Goal: Transaction & Acquisition: Purchase product/service

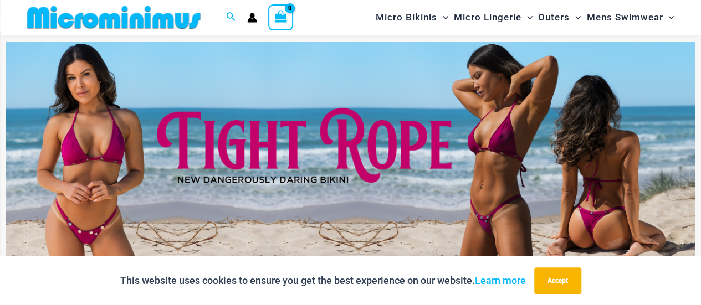
scroll to position [46, 0]
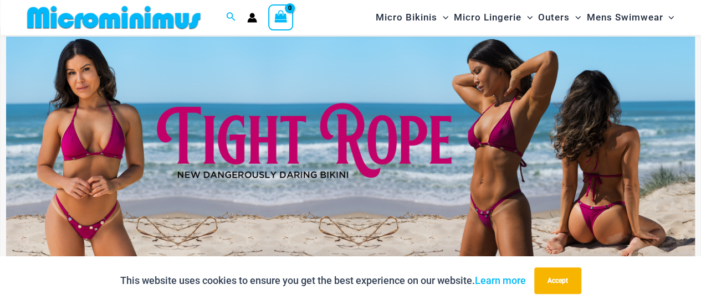
click at [336, 132] on img at bounding box center [350, 154] width 689 height 234
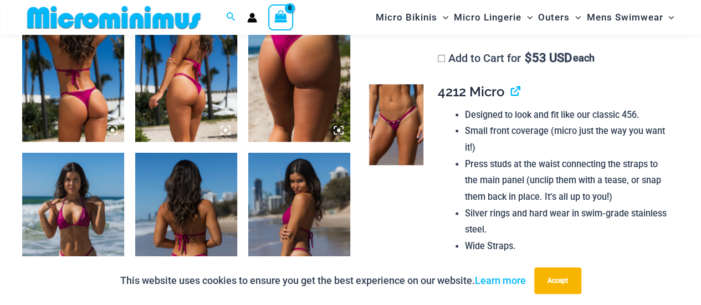
scroll to position [554, 0]
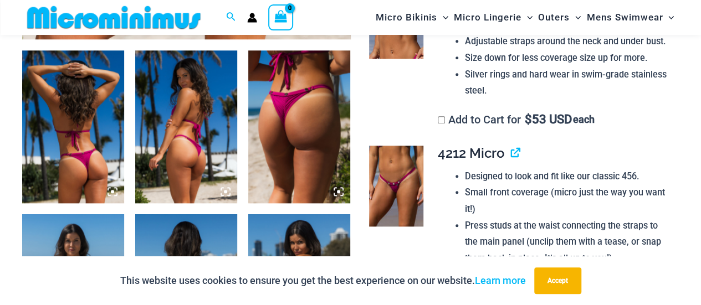
click at [49, 132] on img at bounding box center [73, 126] width 102 height 153
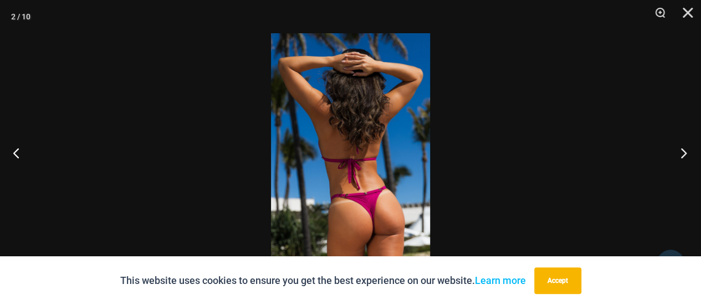
click at [680, 152] on button "Next" at bounding box center [681, 152] width 42 height 55
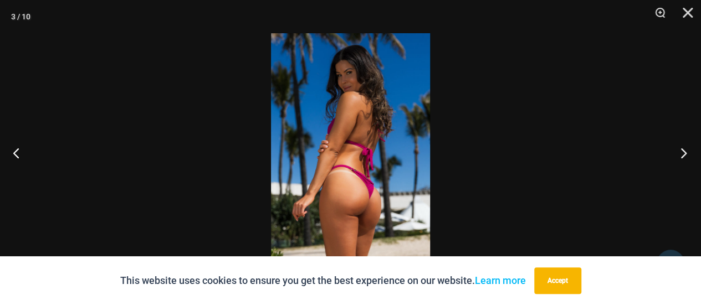
click at [680, 152] on button "Next" at bounding box center [681, 152] width 42 height 55
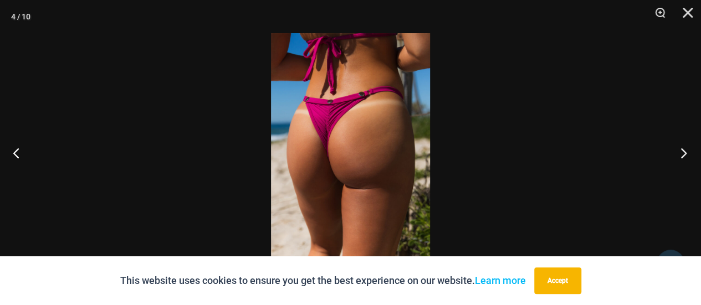
click at [680, 152] on button "Next" at bounding box center [681, 152] width 42 height 55
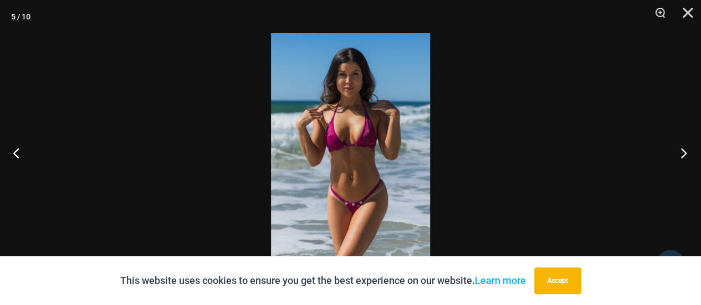
click at [680, 152] on button "Next" at bounding box center [681, 152] width 42 height 55
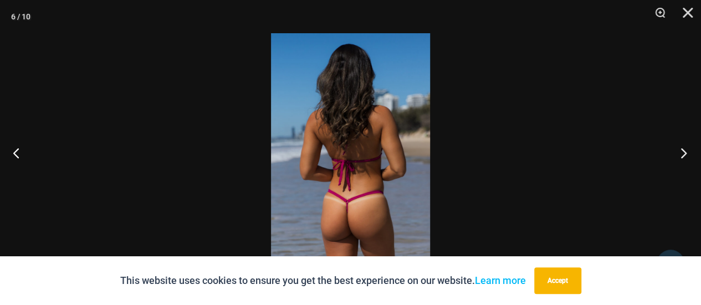
click at [680, 152] on button "Next" at bounding box center [681, 152] width 42 height 55
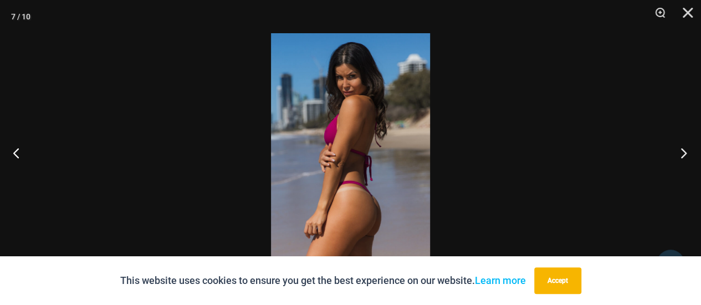
click at [680, 152] on button "Next" at bounding box center [681, 152] width 42 height 55
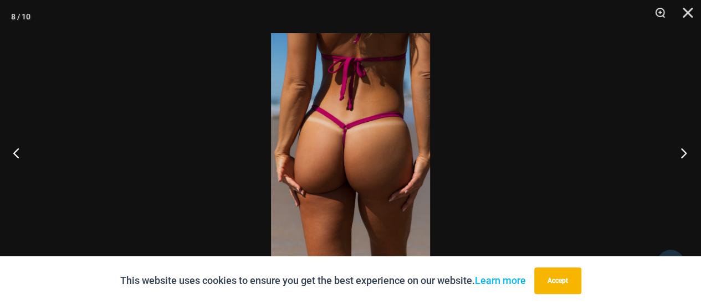
click at [680, 152] on button "Next" at bounding box center [681, 152] width 42 height 55
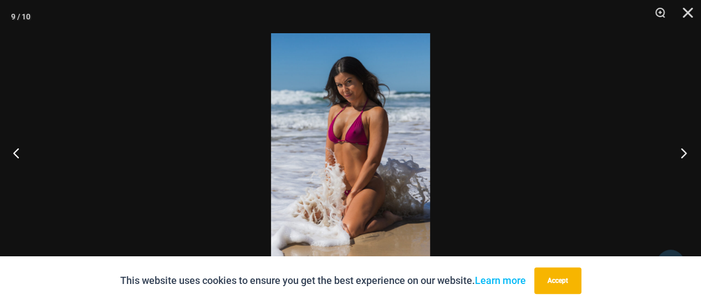
click at [680, 152] on button "Next" at bounding box center [681, 152] width 42 height 55
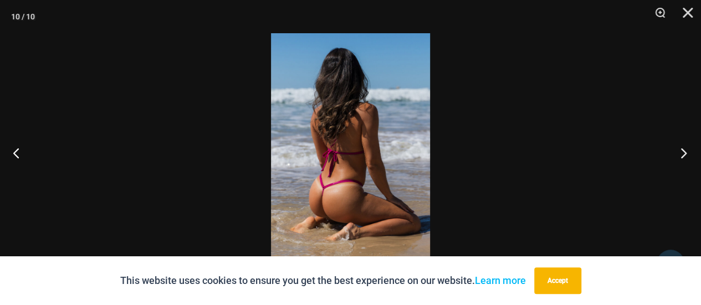
click at [680, 152] on button "Next" at bounding box center [681, 152] width 42 height 55
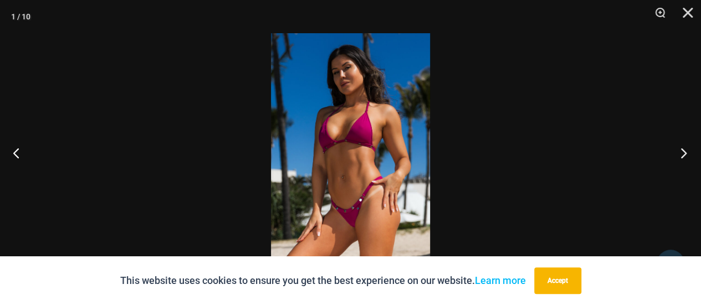
click at [680, 152] on button "Next" at bounding box center [681, 152] width 42 height 55
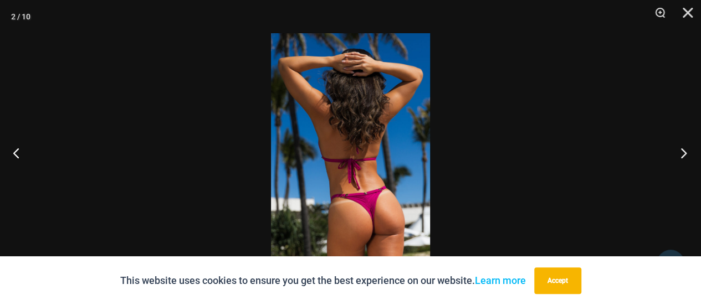
click at [680, 152] on button "Next" at bounding box center [681, 152] width 42 height 55
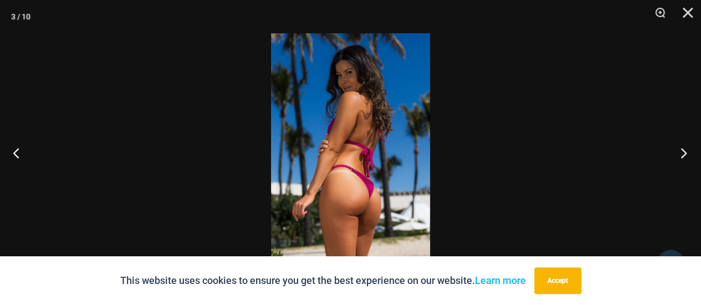
click at [680, 152] on button "Next" at bounding box center [681, 152] width 42 height 55
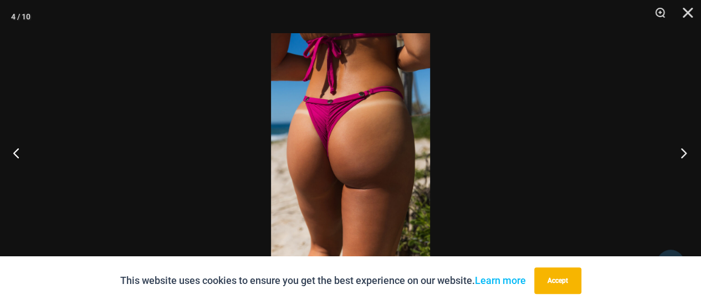
click at [680, 152] on button "Next" at bounding box center [681, 152] width 42 height 55
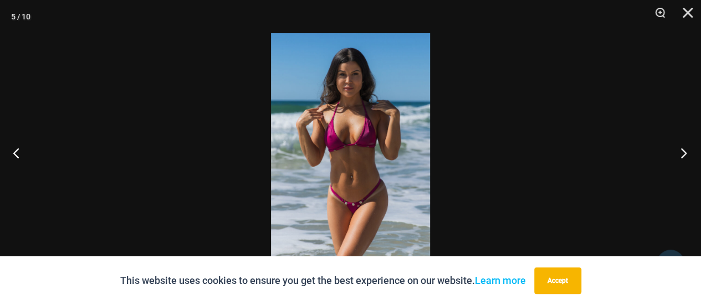
click at [681, 152] on button "Next" at bounding box center [681, 152] width 42 height 55
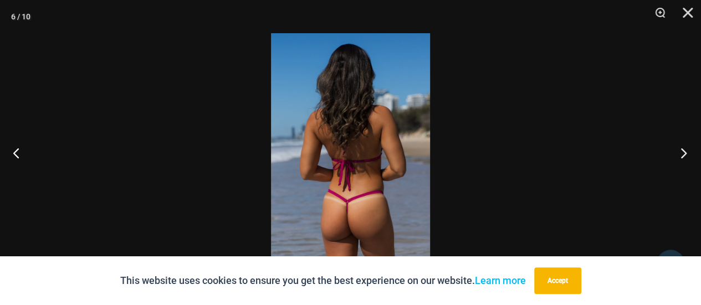
click at [681, 152] on button "Next" at bounding box center [681, 152] width 42 height 55
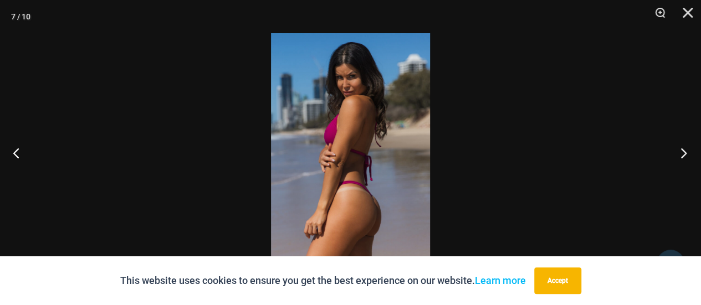
click at [681, 152] on button "Next" at bounding box center [681, 152] width 42 height 55
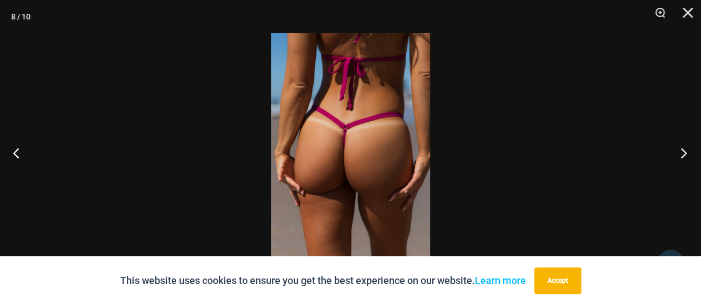
click at [681, 152] on button "Next" at bounding box center [681, 152] width 42 height 55
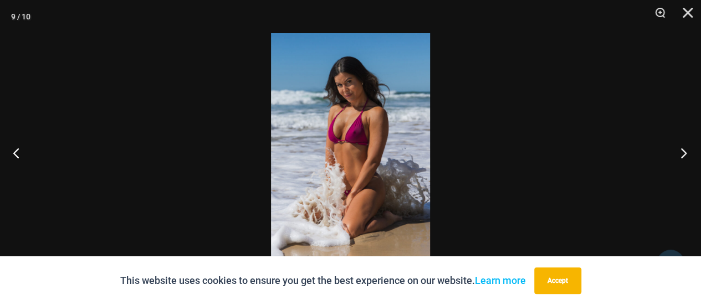
click at [681, 152] on button "Next" at bounding box center [681, 152] width 42 height 55
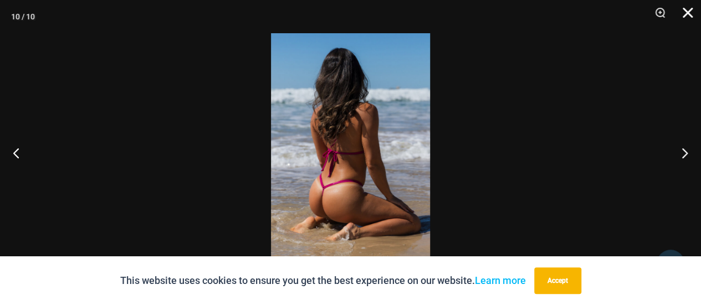
click at [689, 12] on button "Close" at bounding box center [684, 16] width 28 height 33
